Goal: Information Seeking & Learning: Learn about a topic

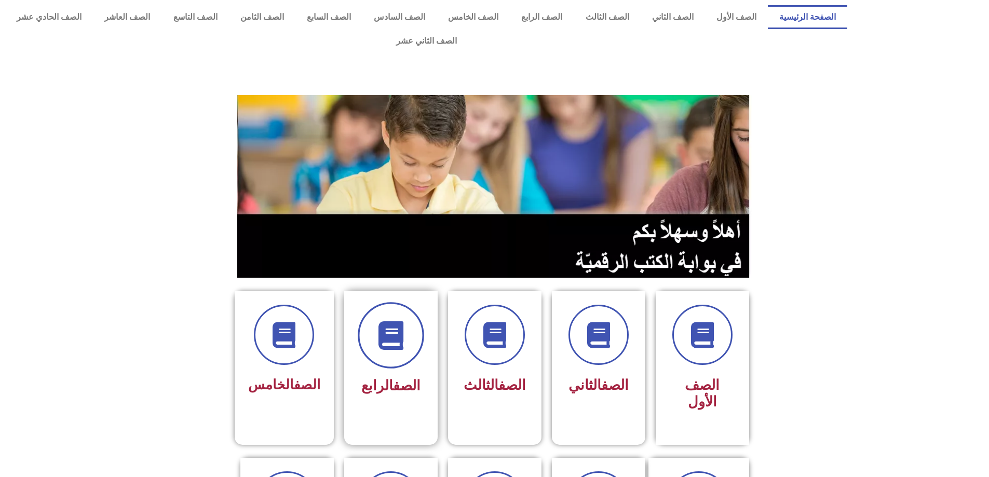
click at [369, 303] on span at bounding box center [391, 335] width 66 height 66
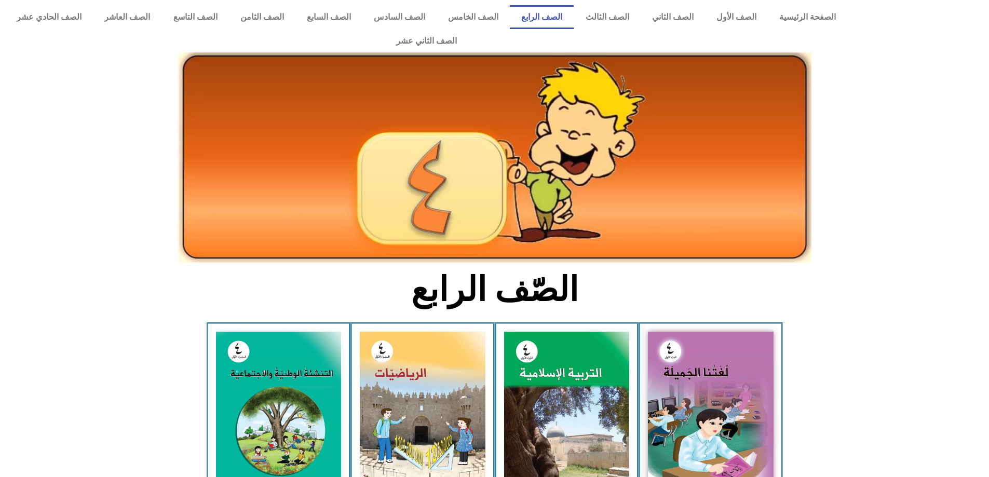
click at [498, 218] on img at bounding box center [494, 157] width 633 height 211
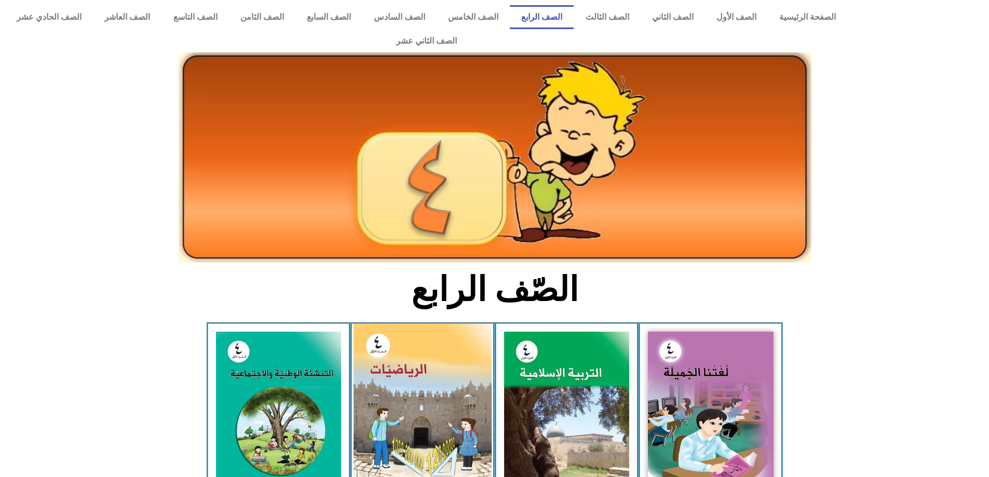
click at [435, 324] on img at bounding box center [423, 410] width 138 height 173
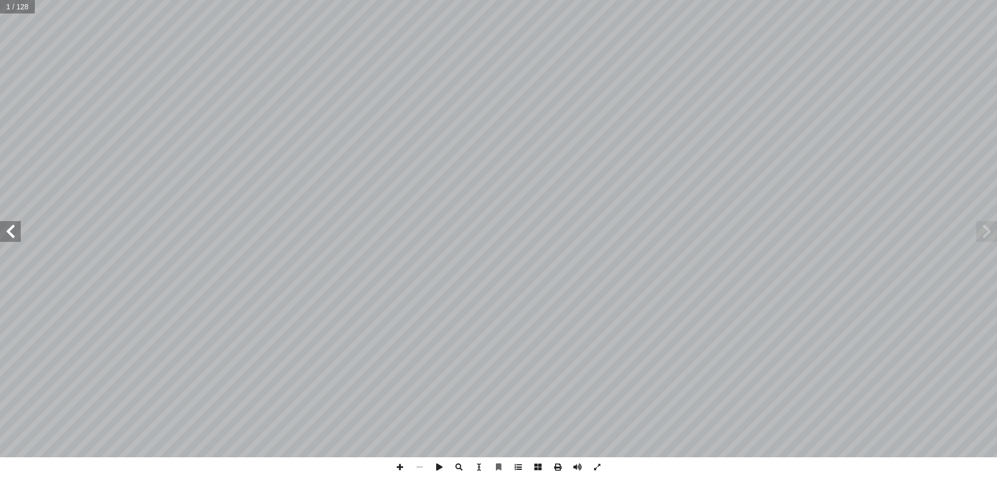
click at [524, 477] on span at bounding box center [518, 467] width 20 height 20
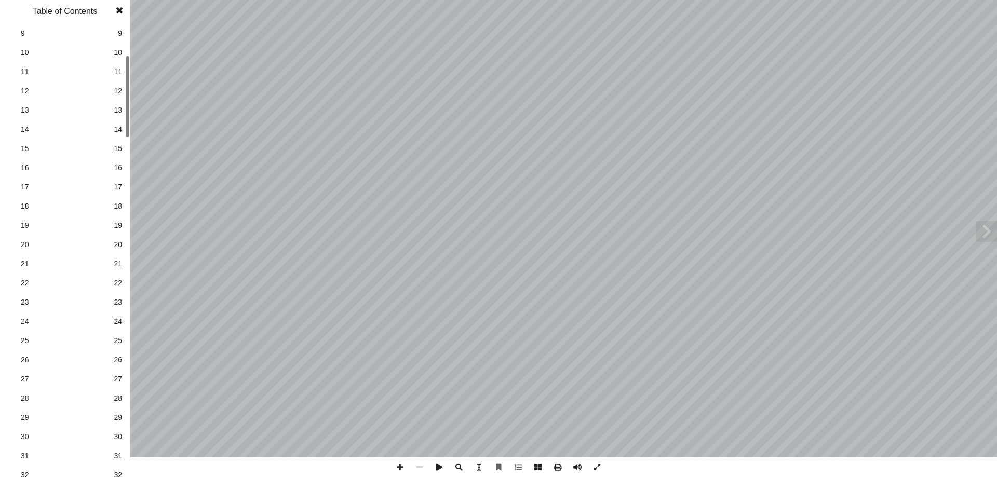
click at [109, 450] on link "31 31" at bounding box center [63, 456] width 117 height 19
click at [119, 17] on span at bounding box center [119, 10] width 19 height 21
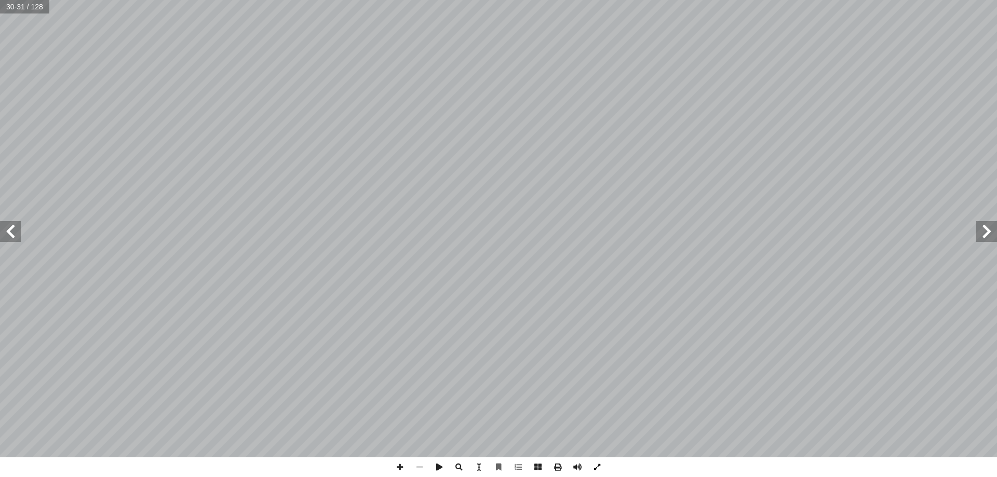
click at [603, 471] on span at bounding box center [597, 467] width 20 height 20
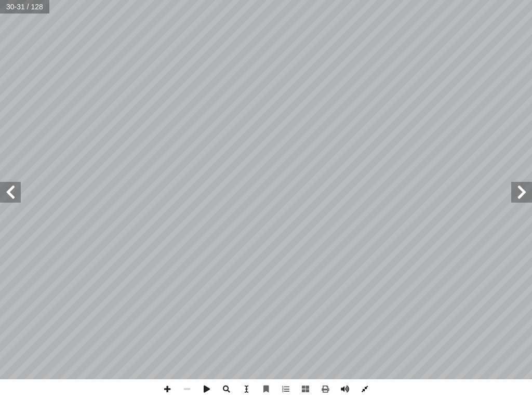
click at [361, 384] on span at bounding box center [365, 389] width 20 height 20
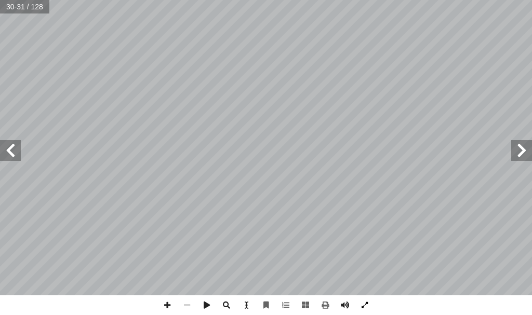
click at [362, 309] on span at bounding box center [365, 305] width 20 height 20
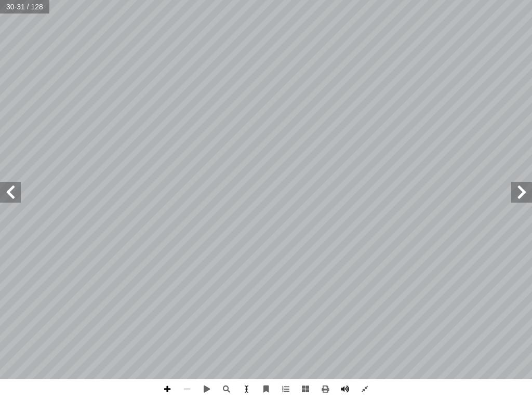
click at [167, 394] on span at bounding box center [167, 389] width 20 height 20
click at [14, 189] on span at bounding box center [10, 192] width 21 height 21
